Goal: Task Accomplishment & Management: Manage account settings

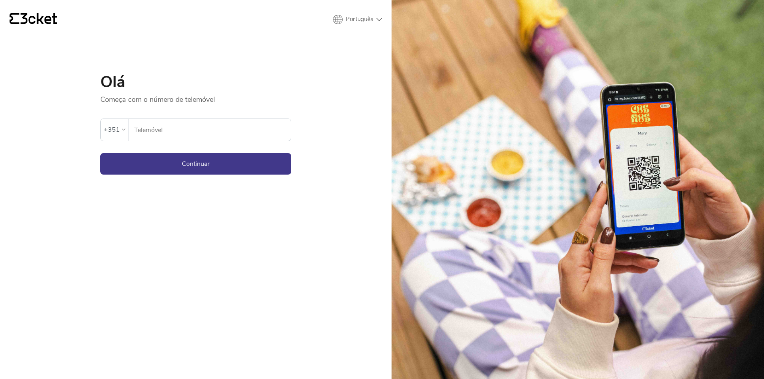
click at [181, 129] on input "Telemóvel" at bounding box center [212, 130] width 157 height 22
type input "962192105"
click at [194, 165] on button "Continuar" at bounding box center [195, 163] width 191 height 21
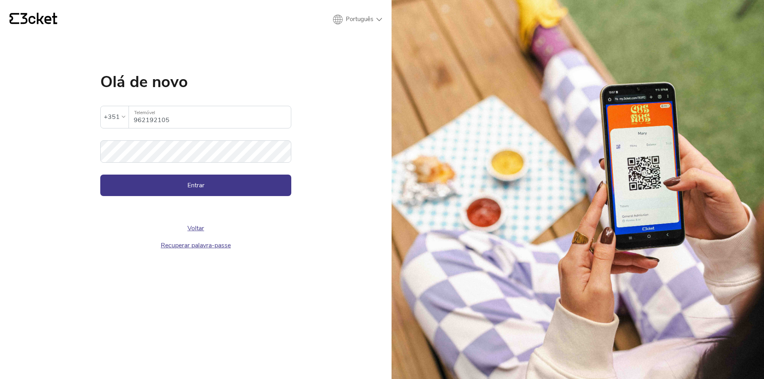
click at [192, 244] on link "Recuperar palavra-passe" at bounding box center [196, 245] width 70 height 9
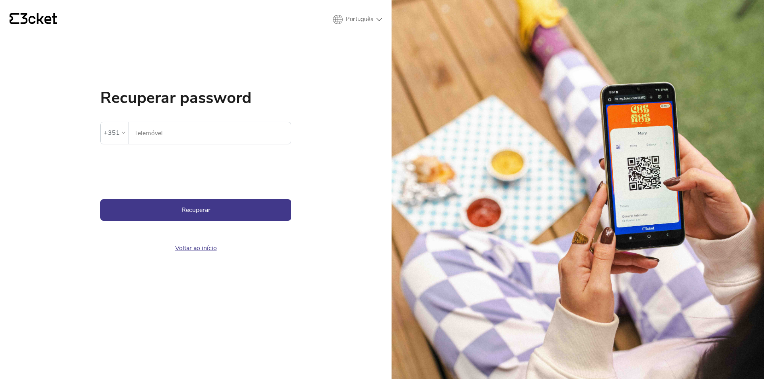
click at [159, 129] on input "Telemóvel" at bounding box center [212, 133] width 157 height 22
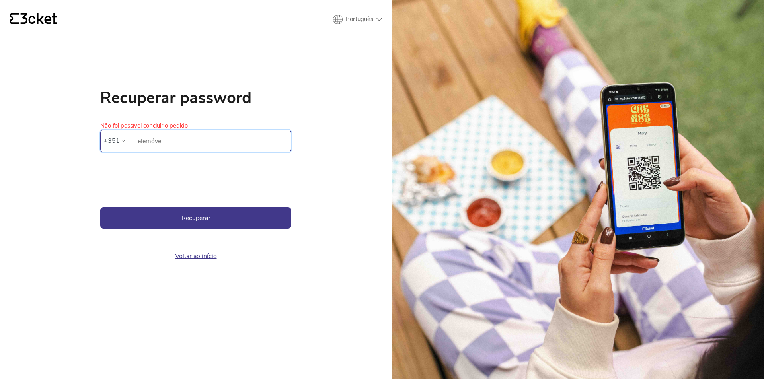
type input "962192105"
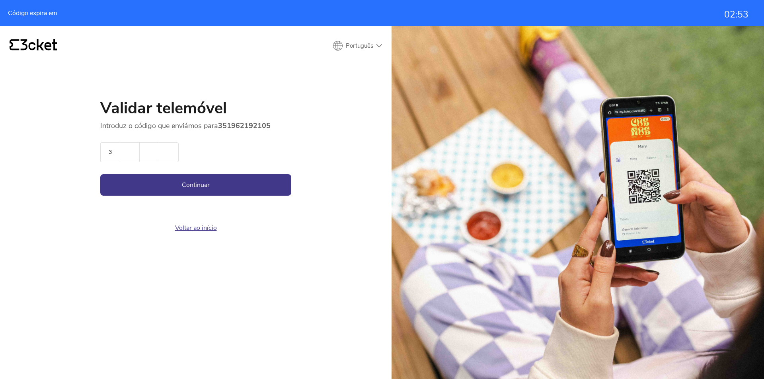
type input "3"
type input "0"
click at [166, 183] on button "Continuar" at bounding box center [195, 184] width 191 height 21
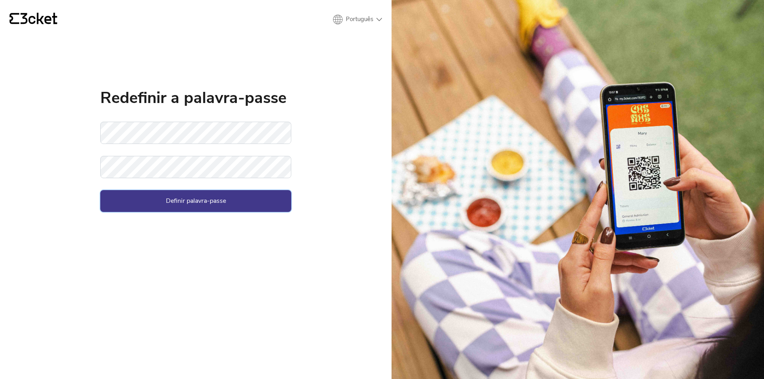
click at [160, 201] on button "Definir palavra-passe" at bounding box center [195, 200] width 191 height 21
